Goal: Use online tool/utility: Use online tool/utility

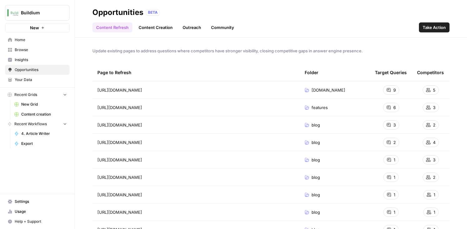
click at [32, 115] on span "Content creation" at bounding box center [44, 115] width 46 height 6
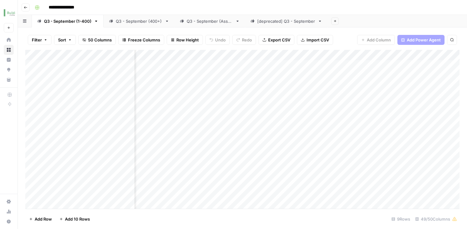
scroll to position [0, 1142]
click at [388, 176] on div "Add Column" at bounding box center [242, 130] width 434 height 161
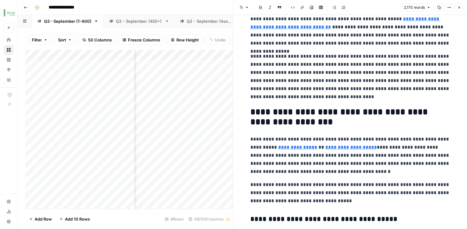
scroll to position [68, 0]
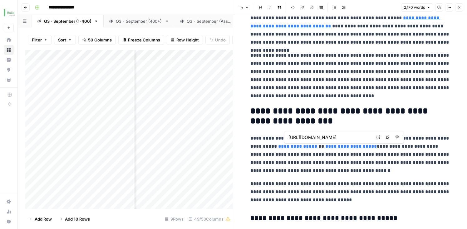
type input "[URL][DOMAIN_NAME]"
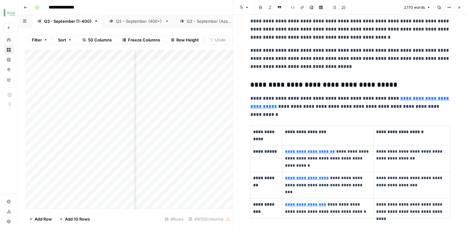
scroll to position [202, 0]
type input "[URL][DOMAIN_NAME]"
click at [377, 169] on icon at bounding box center [376, 169] width 4 height 4
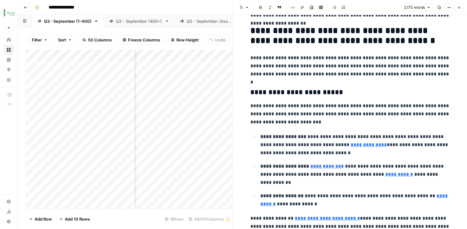
scroll to position [768, 0]
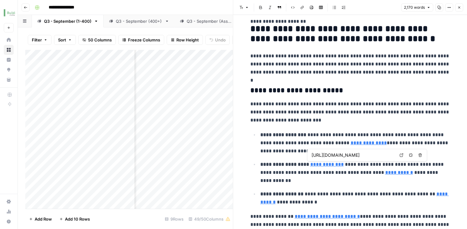
click at [400, 156] on icon at bounding box center [401, 155] width 3 height 3
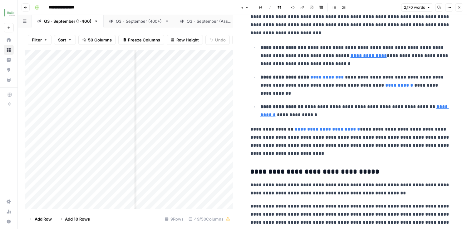
scroll to position [856, 0]
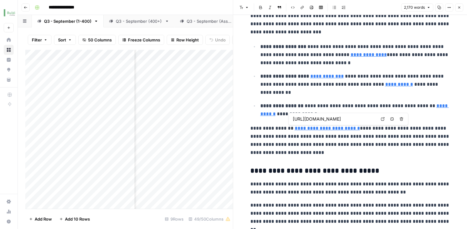
click at [383, 120] on icon at bounding box center [383, 119] width 4 height 4
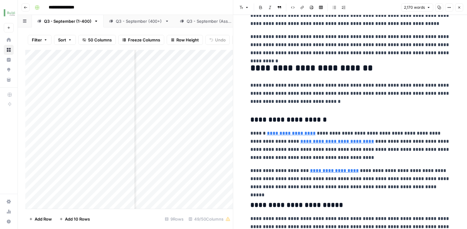
scroll to position [1407, 0]
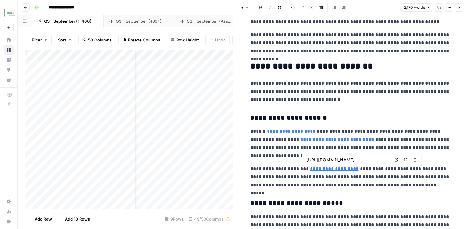
type input "[URL][DOMAIN_NAME]"
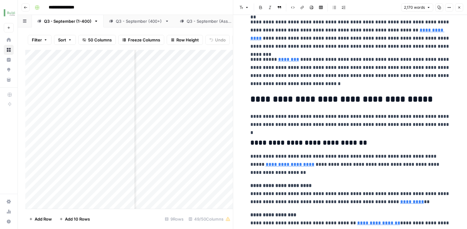
scroll to position [1065, 0]
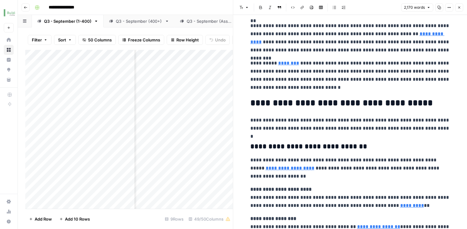
click at [346, 71] on p "**********" at bounding box center [350, 75] width 200 height 32
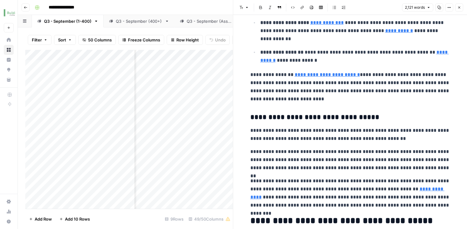
scroll to position [906, 0]
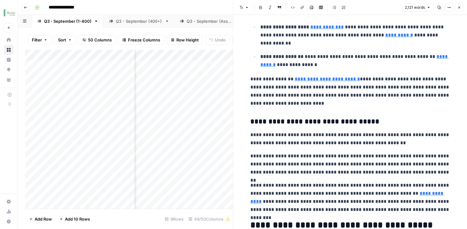
click at [252, 89] on p "**********" at bounding box center [350, 91] width 200 height 32
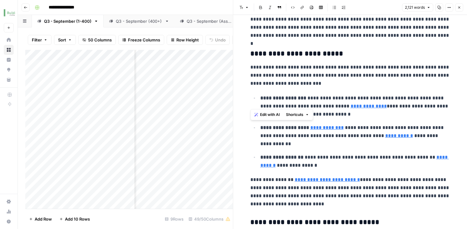
scroll to position [804, 0]
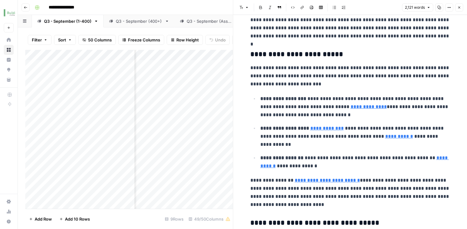
click at [268, 164] on link "**********" at bounding box center [354, 162] width 189 height 13
click at [271, 189] on p "**********" at bounding box center [350, 193] width 200 height 32
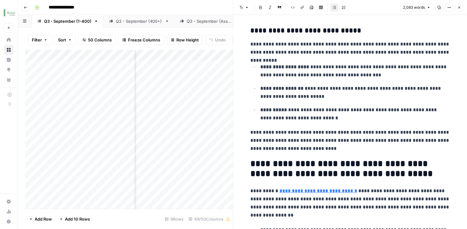
scroll to position [1913, 0]
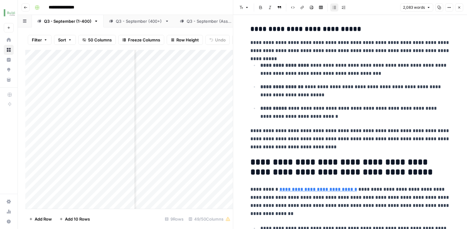
click at [269, 132] on p "**********" at bounding box center [350, 139] width 200 height 24
drag, startPoint x: 320, startPoint y: 140, endPoint x: 375, endPoint y: 140, distance: 54.6
click at [375, 140] on p "**********" at bounding box center [350, 139] width 200 height 24
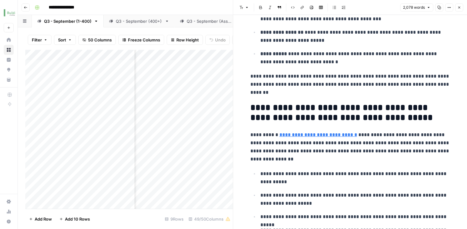
scroll to position [1968, 0]
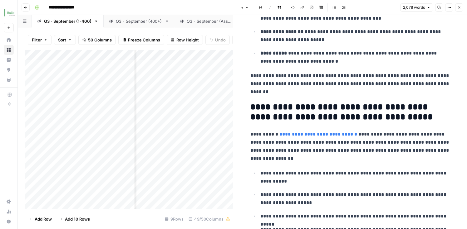
click at [262, 136] on p "**********" at bounding box center [350, 146] width 200 height 32
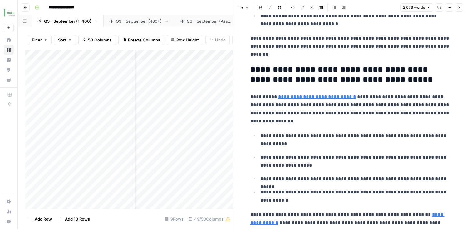
scroll to position [2007, 0]
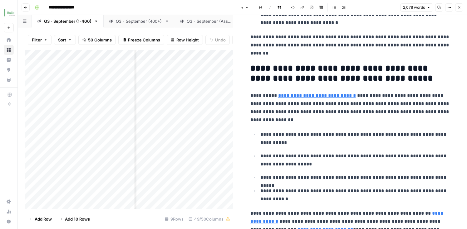
click at [280, 122] on p "**********" at bounding box center [350, 108] width 200 height 32
click at [278, 120] on p "**********" at bounding box center [350, 108] width 200 height 32
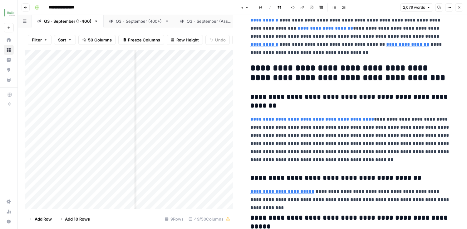
scroll to position [2211, 0]
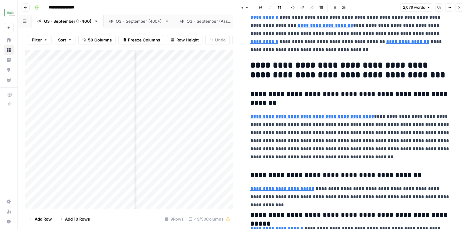
click at [292, 119] on link "**********" at bounding box center [312, 116] width 124 height 5
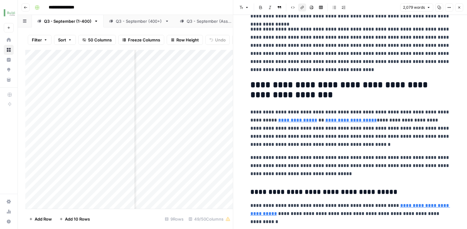
scroll to position [0, 0]
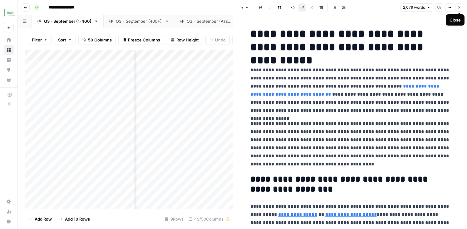
click at [459, 8] on icon "button" at bounding box center [459, 8] width 4 height 4
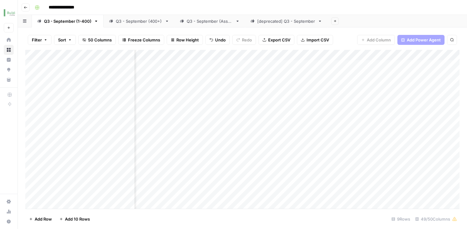
scroll to position [0, 1360]
click at [374, 177] on div "Add Column" at bounding box center [242, 130] width 434 height 161
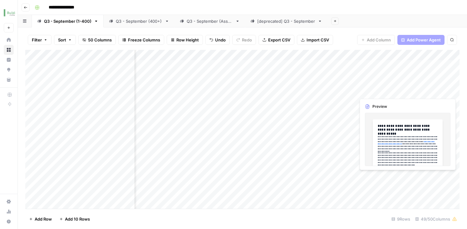
scroll to position [0, 1100]
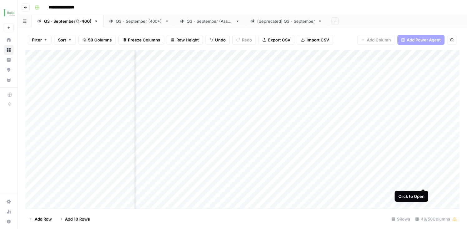
click at [423, 178] on div "Add Column" at bounding box center [242, 130] width 434 height 161
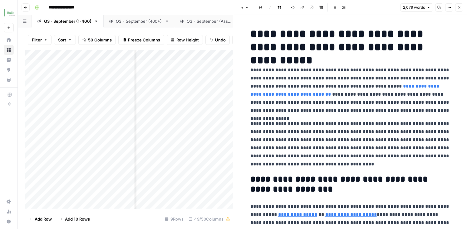
click at [297, 42] on h1 "**********" at bounding box center [350, 40] width 200 height 26
click at [460, 7] on icon "button" at bounding box center [459, 8] width 4 height 4
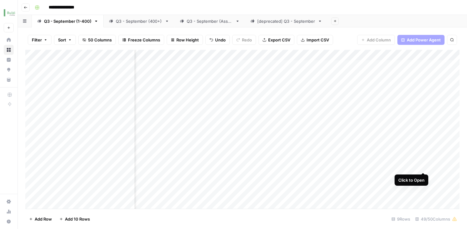
click at [423, 160] on div "Add Column" at bounding box center [242, 130] width 434 height 161
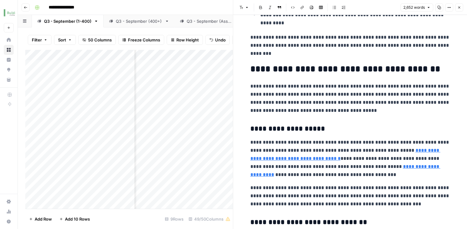
scroll to position [326, 0]
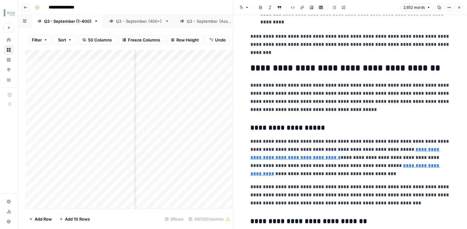
click at [362, 165] on link "**********" at bounding box center [345, 170] width 190 height 13
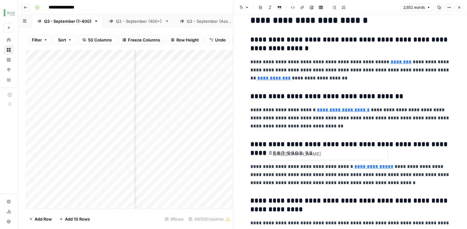
scroll to position [3076, 0]
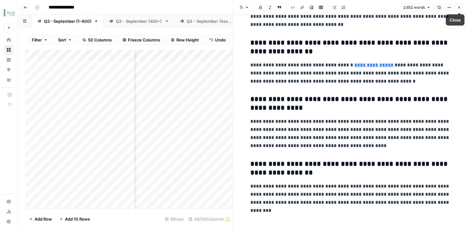
click at [460, 9] on button "Close" at bounding box center [459, 7] width 8 height 8
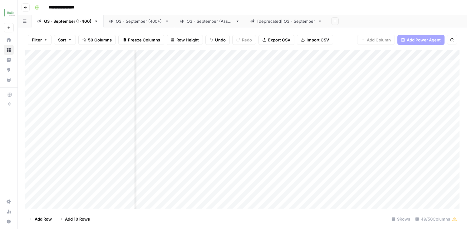
scroll to position [0, 1476]
click at [258, 160] on div "Add Column" at bounding box center [242, 130] width 434 height 161
click at [243, 144] on div "Add Column" at bounding box center [242, 130] width 434 height 161
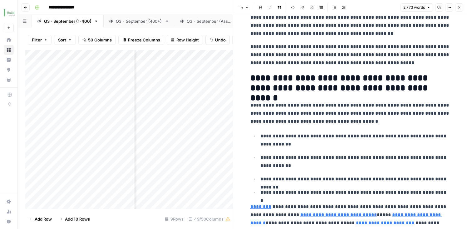
scroll to position [2381, 0]
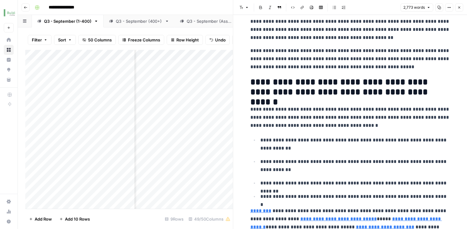
click at [459, 8] on icon "button" at bounding box center [459, 8] width 4 height 4
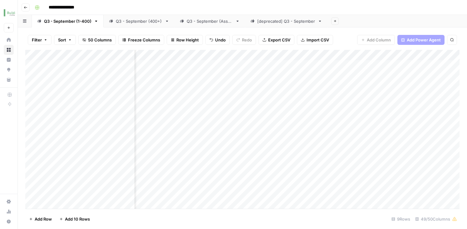
click at [245, 145] on div "Add Column" at bounding box center [242, 130] width 434 height 161
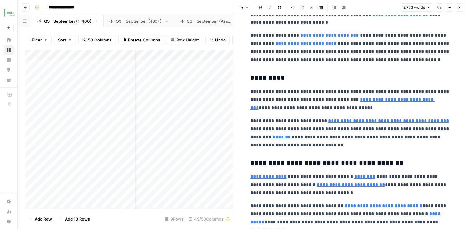
scroll to position [1196, 0]
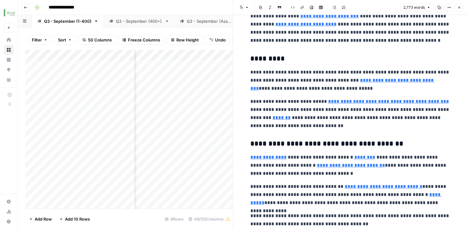
click at [459, 9] on icon "button" at bounding box center [459, 8] width 4 height 4
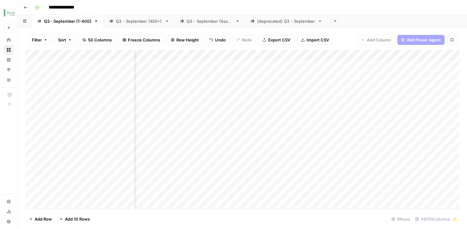
click at [447, 144] on div "Add Column" at bounding box center [242, 130] width 434 height 161
click at [252, 128] on div "Add Column" at bounding box center [242, 130] width 434 height 161
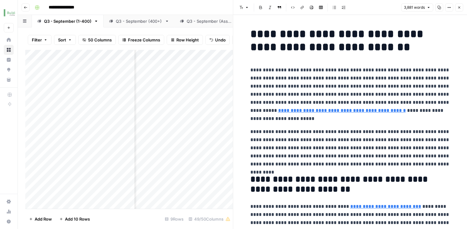
click at [459, 8] on icon "button" at bounding box center [459, 8] width 4 height 4
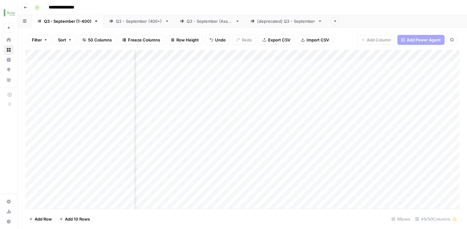
scroll to position [0, 652]
click at [399, 129] on div "Add Column" at bounding box center [242, 130] width 434 height 161
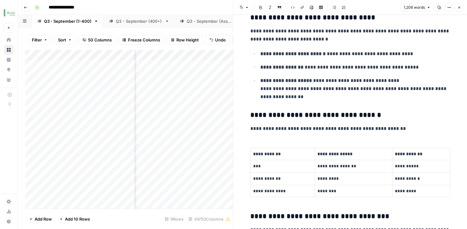
scroll to position [133, 0]
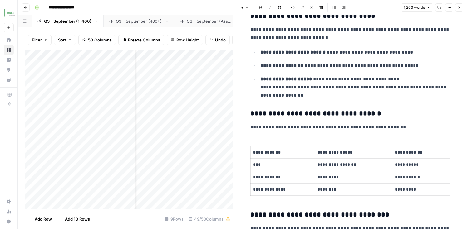
click at [458, 9] on button "Close" at bounding box center [459, 7] width 8 height 8
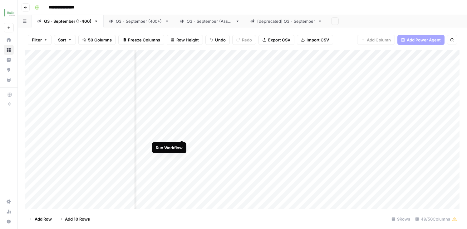
click at [181, 129] on div "Add Column" at bounding box center [242, 130] width 434 height 161
click at [210, 128] on div "Add Column" at bounding box center [242, 130] width 434 height 161
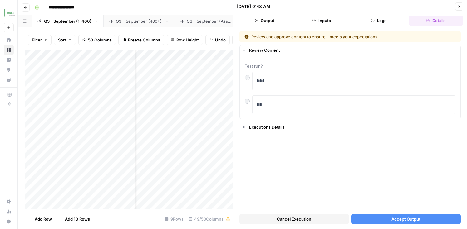
click at [381, 219] on button "Accept Output" at bounding box center [406, 219] width 110 height 10
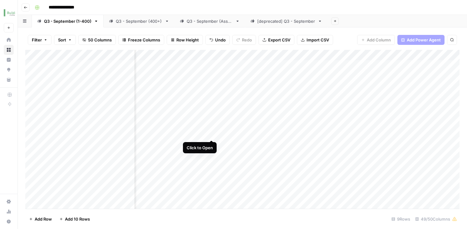
click at [212, 129] on div "Add Column" at bounding box center [242, 130] width 434 height 161
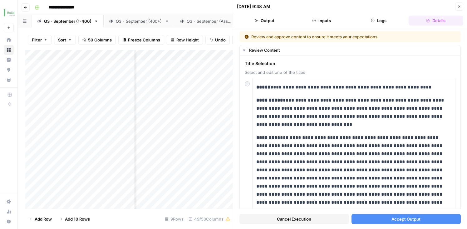
click at [362, 217] on button "Accept Output" at bounding box center [406, 219] width 110 height 10
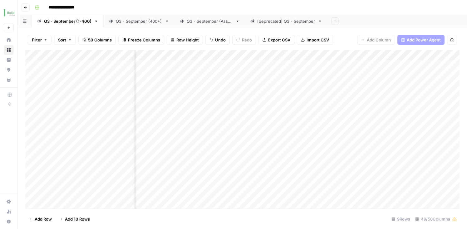
scroll to position [0, 775]
click at [283, 128] on div "Add Column" at bounding box center [242, 130] width 434 height 161
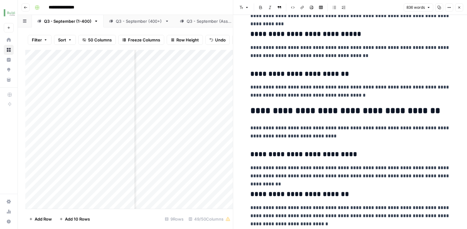
scroll to position [289, 0]
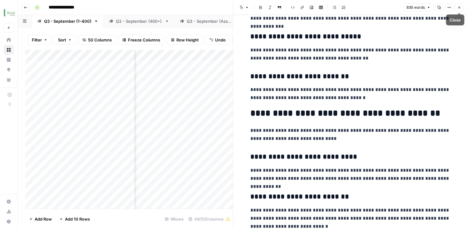
click at [458, 8] on icon "button" at bounding box center [459, 8] width 4 height 4
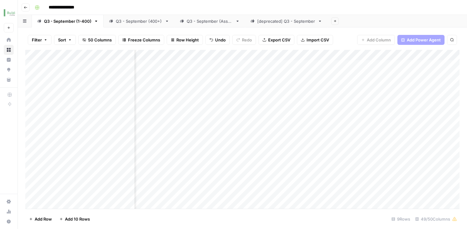
scroll to position [0, 1286]
click at [302, 128] on div "Add Column" at bounding box center [242, 130] width 434 height 161
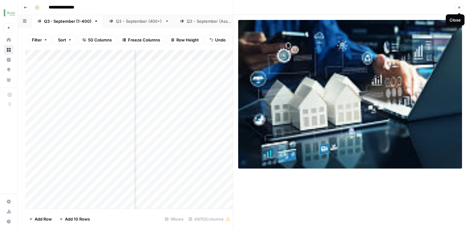
click at [459, 7] on icon "button" at bounding box center [459, 8] width 2 height 2
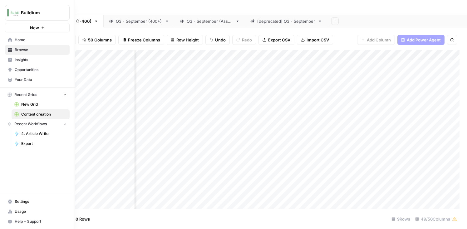
click at [24, 70] on span "Opportunities" at bounding box center [41, 70] width 52 height 6
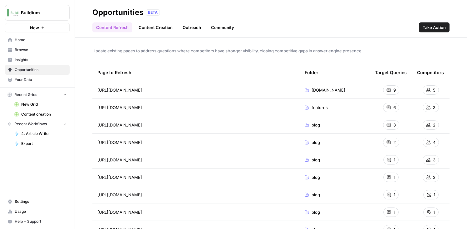
click at [159, 29] on link "Content Creation" at bounding box center [156, 27] width 42 height 10
